Goal: Entertainment & Leisure: Consume media (video, audio)

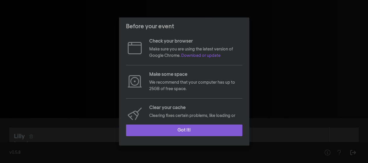
click at [187, 132] on button "Got it!" at bounding box center [184, 130] width 116 height 12
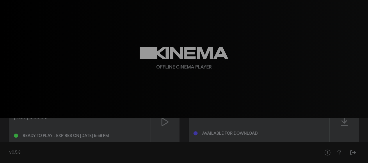
scroll to position [27, 0]
click at [232, 63] on div "Offline Cinema Player" at bounding box center [183, 59] width 209 height 118
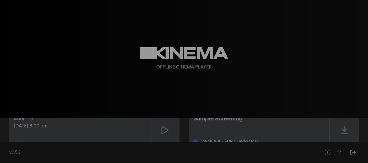
scroll to position [17, 0]
click at [165, 131] on icon at bounding box center [164, 130] width 7 height 9
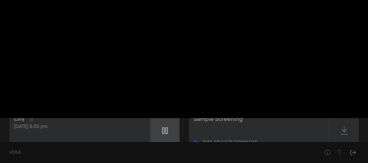
click at [164, 131] on icon at bounding box center [165, 130] width 6 height 7
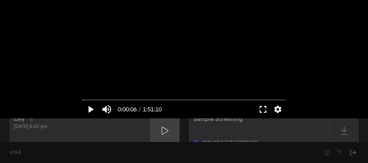
click at [161, 130] on div at bounding box center [164, 130] width 29 height 41
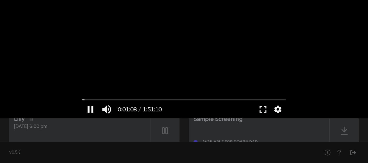
click at [89, 106] on button "pause" at bounding box center [90, 108] width 16 height 17
drag, startPoint x: 86, startPoint y: 99, endPoint x: 80, endPoint y: 100, distance: 5.3
type input "0"
click at [82, 100] on input "Seek" at bounding box center [184, 99] width 204 height 3
click at [263, 109] on button "fullscreen" at bounding box center [263, 108] width 16 height 17
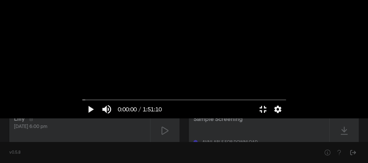
scroll to position [0, 0]
